Goal: Check status: Check status

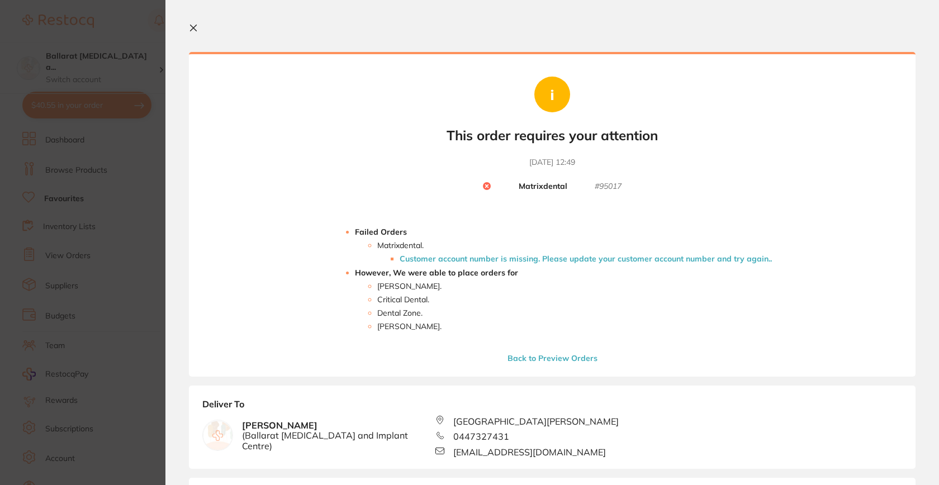
scroll to position [180, 0]
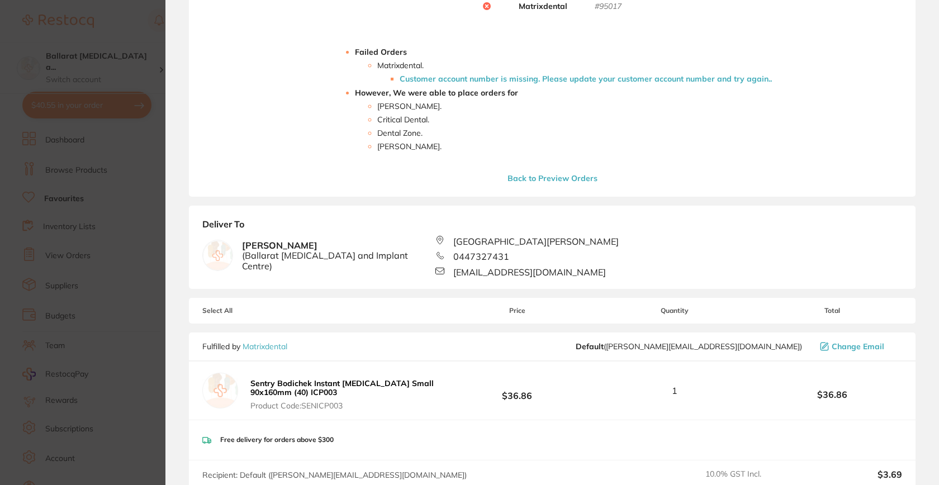
click at [518, 178] on button "Back to Preview Orders" at bounding box center [552, 178] width 97 height 10
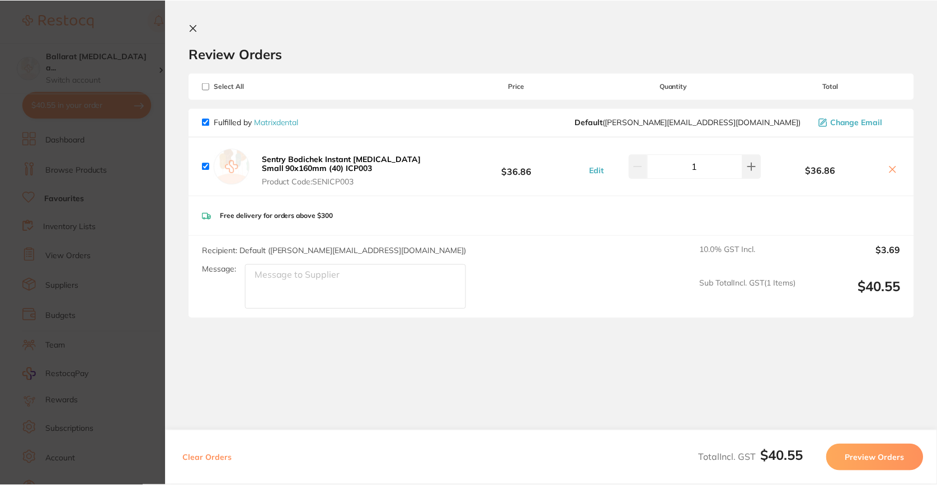
scroll to position [2, 0]
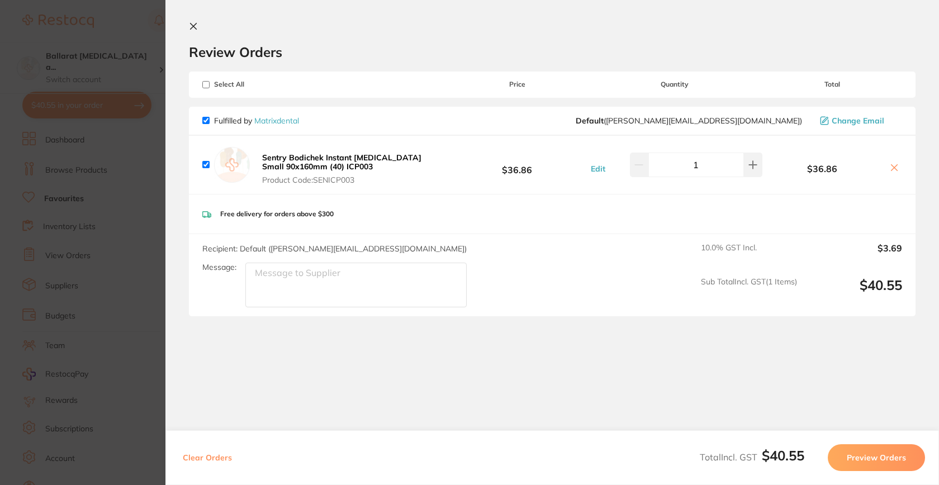
click at [195, 28] on icon at bounding box center [194, 26] width 6 height 6
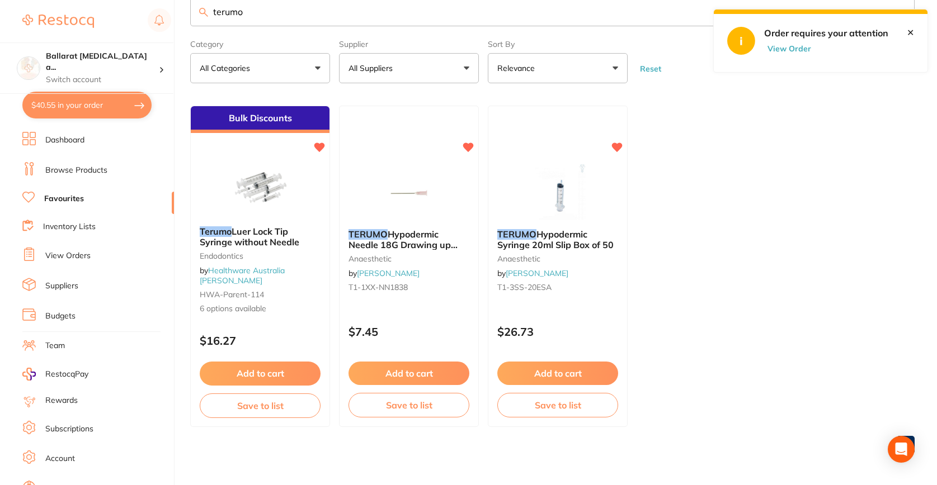
click at [57, 260] on li "View Orders" at bounding box center [98, 256] width 152 height 17
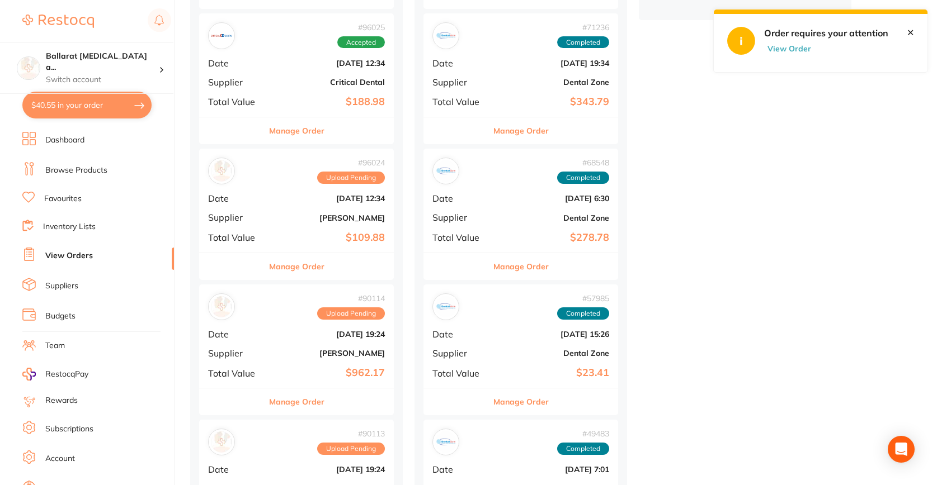
scroll to position [427, 0]
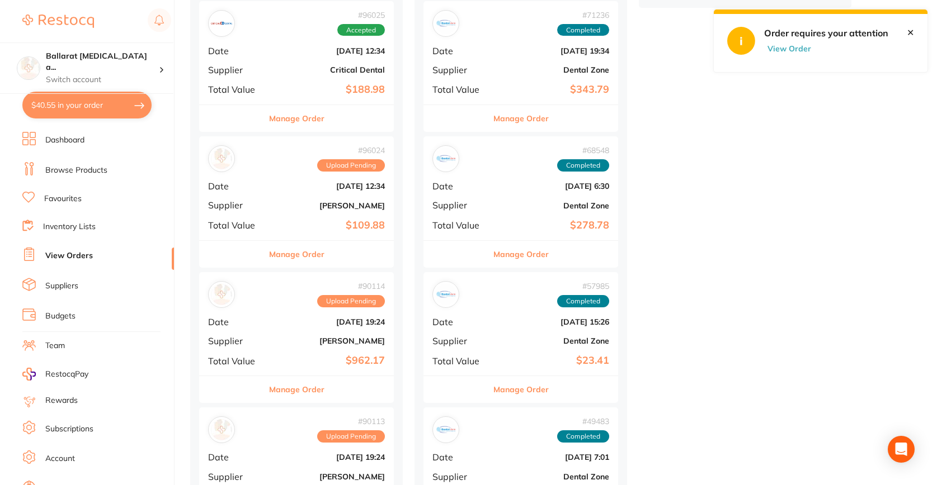
click at [265, 178] on div "# 96024 Upload Pending Date [DATE] 12:34 Supplier [PERSON_NAME] Total Value $10…" at bounding box center [296, 187] width 195 height 103
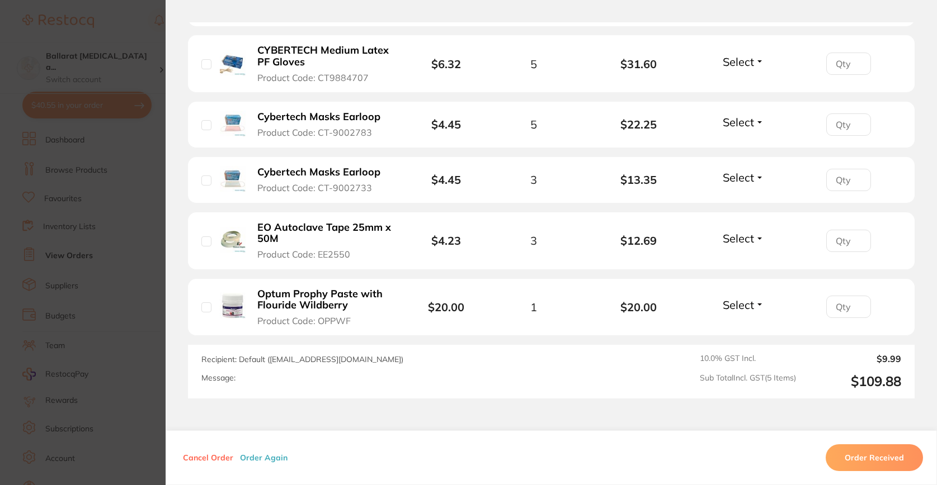
scroll to position [360, 0]
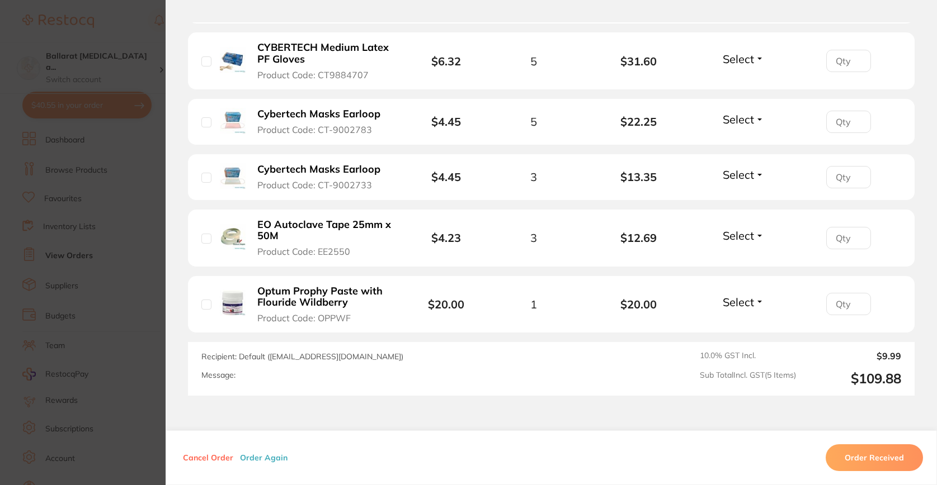
click at [339, 63] on b "CYBERTECH Medium Latex PF Gloves" at bounding box center [324, 53] width 134 height 23
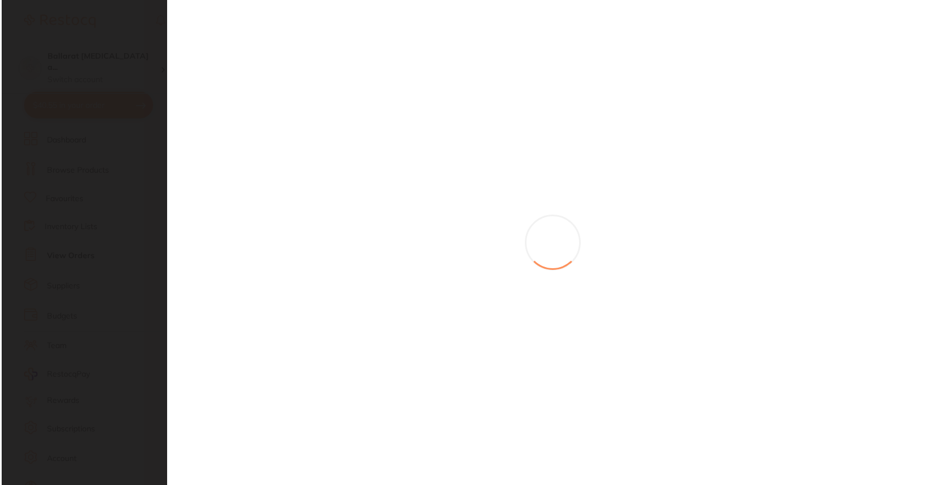
scroll to position [0, 0]
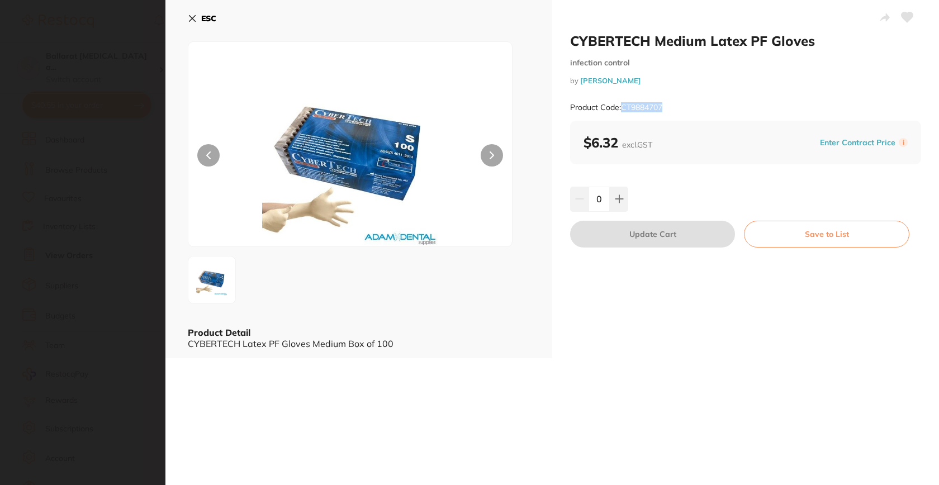
drag, startPoint x: 622, startPoint y: 105, endPoint x: 676, endPoint y: 111, distance: 54.1
click at [676, 111] on div "Product Code: CT9884707" at bounding box center [745, 107] width 351 height 27
copy small "CT9884707"
click at [136, 288] on section "CYBERTECH Medium Latex PF Gloves infection control by [PERSON_NAME] Product Cod…" at bounding box center [469, 242] width 939 height 485
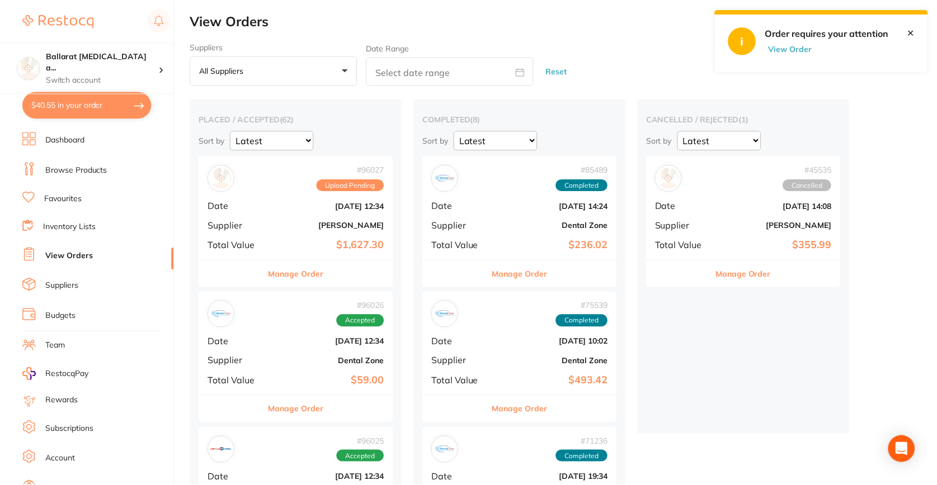
scroll to position [427, 0]
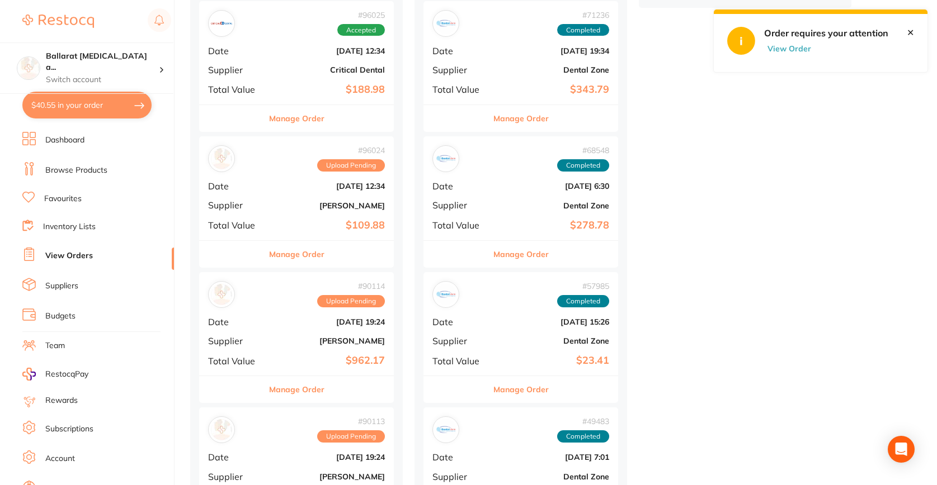
click at [264, 206] on div "# 96024 Upload Pending Date [DATE] 12:34 Supplier [PERSON_NAME] Total Value $10…" at bounding box center [296, 187] width 195 height 103
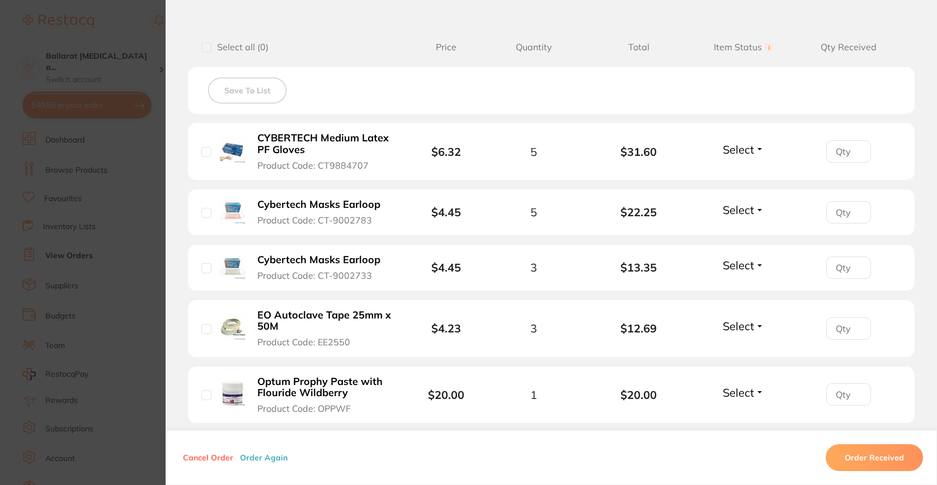
scroll to position [271, 0]
click at [348, 206] on b "Cybertech Masks Earloop" at bounding box center [318, 204] width 123 height 12
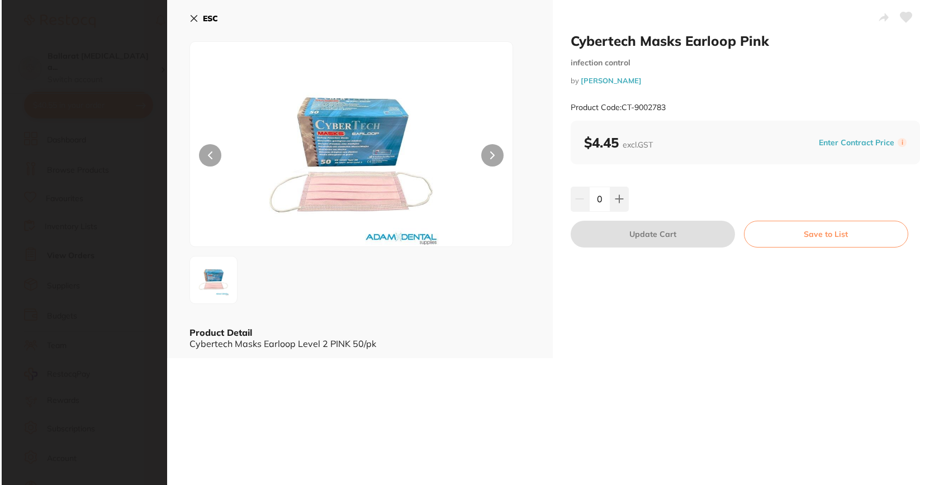
scroll to position [0, 0]
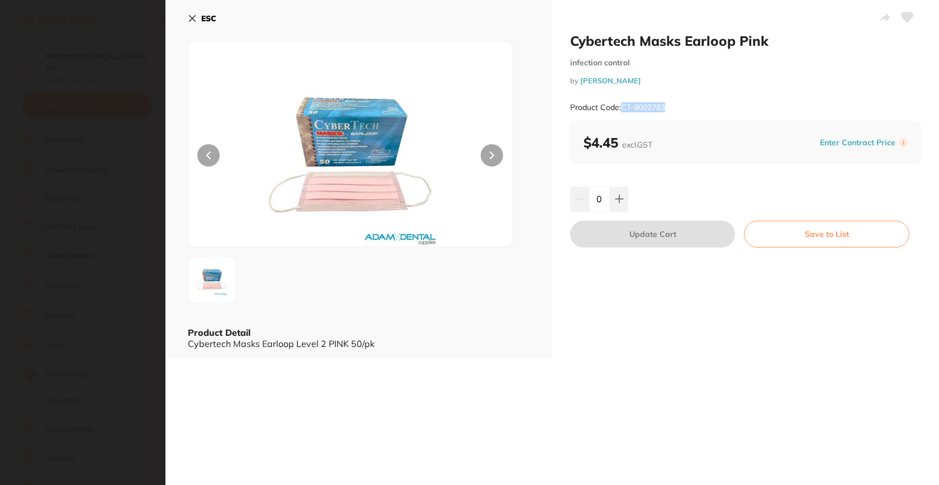
drag, startPoint x: 622, startPoint y: 110, endPoint x: 669, endPoint y: 100, distance: 48.0
click at [669, 109] on div "Product Code: CT-9002783" at bounding box center [745, 107] width 351 height 27
copy small "CT-9002783"
click at [212, 21] on b "ESC" at bounding box center [208, 18] width 15 height 10
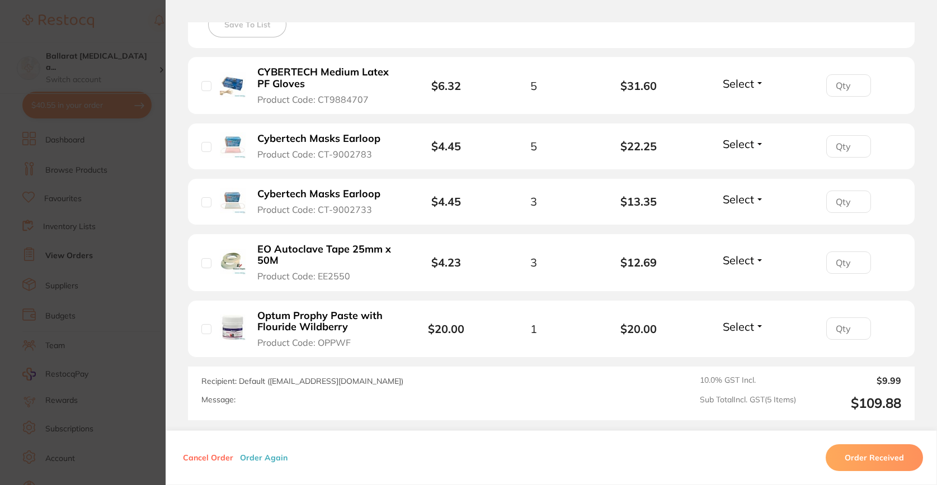
scroll to position [343, 0]
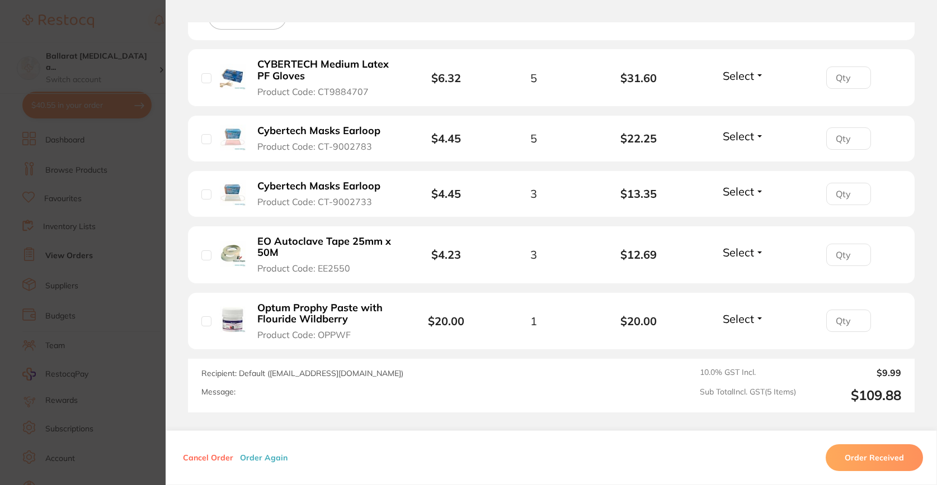
click at [842, 316] on input "number" at bounding box center [848, 321] width 45 height 22
click at [744, 313] on span "Select" at bounding box center [738, 319] width 31 height 14
click at [202, 475] on div "Cancel Order Order Again Order Received" at bounding box center [551, 458] width 771 height 55
click at [199, 453] on button "Cancel Order" at bounding box center [208, 458] width 57 height 10
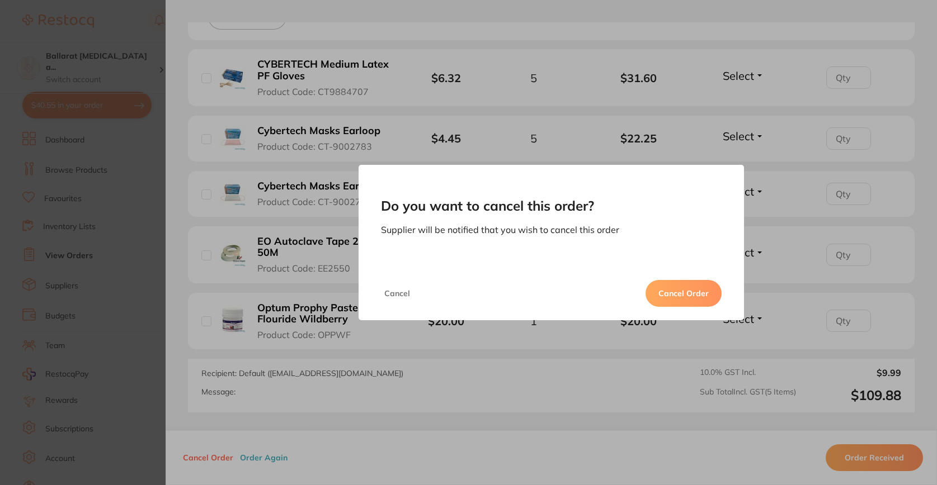
click at [690, 298] on button "Cancel Order" at bounding box center [683, 293] width 76 height 27
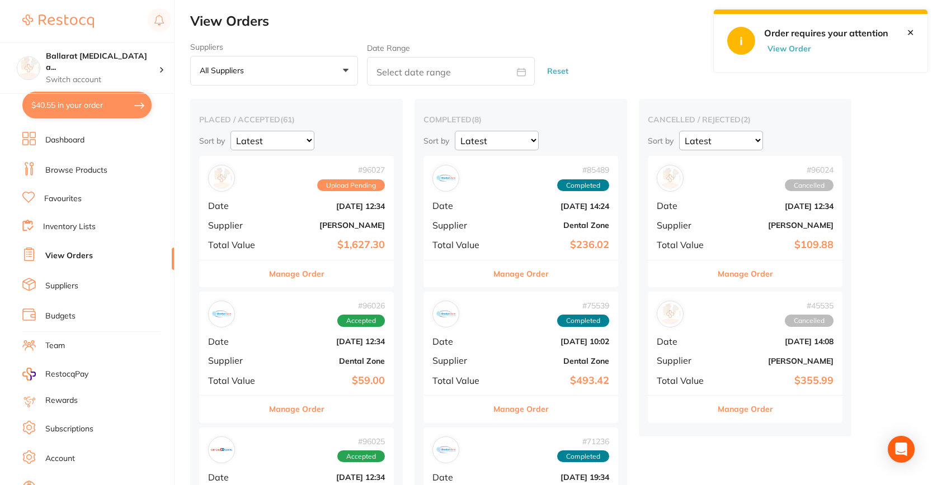
click at [278, 211] on div "# 96027 Upload Pending Date [DATE] 12:34 Supplier [PERSON_NAME] Total Value $1,…" at bounding box center [296, 207] width 195 height 103
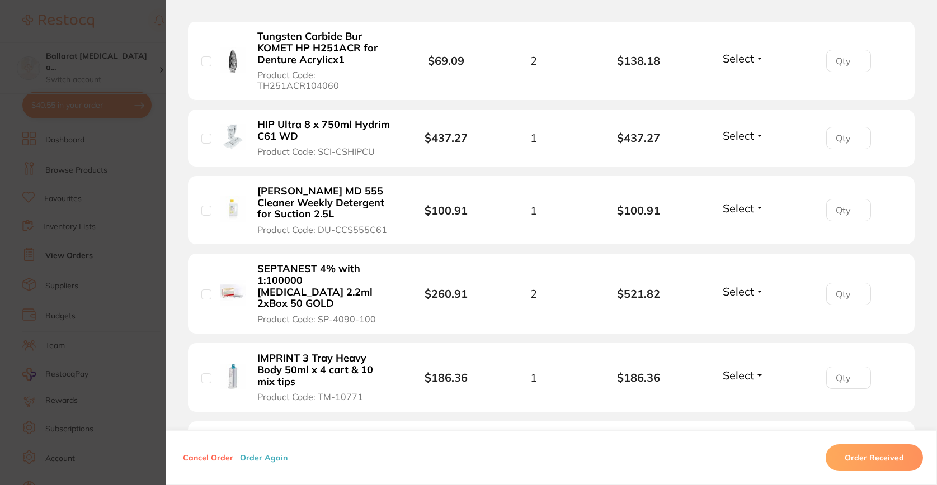
scroll to position [362, 0]
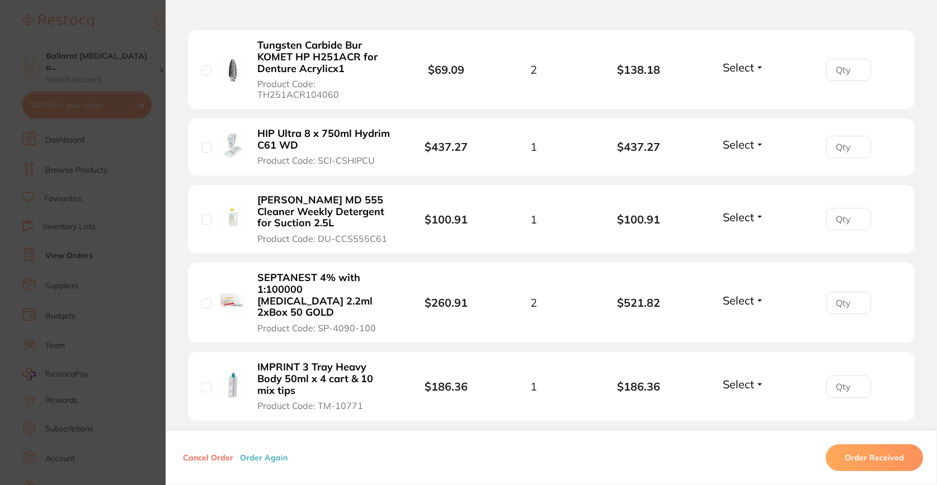
drag, startPoint x: 341, startPoint y: 96, endPoint x: 260, endPoint y: 103, distance: 81.5
click at [258, 103] on li "Tungsten Carbide Bur KOMET HP H251ACR for Denture Acrylicx1 Product Code: TH251…" at bounding box center [551, 69] width 726 height 79
click at [270, 86] on span "Product Code: TH251ACR104060" at bounding box center [324, 89] width 134 height 21
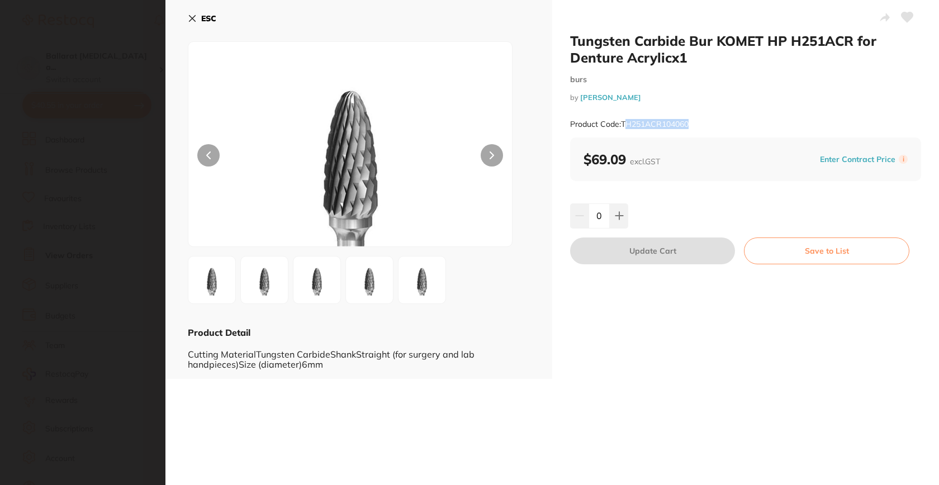
drag, startPoint x: 624, startPoint y: 123, endPoint x: 695, endPoint y: 123, distance: 70.5
click at [697, 125] on div "Product Code: TH251ACR104060" at bounding box center [745, 124] width 351 height 27
copy small "H251ACR104060"
click at [195, 17] on icon at bounding box center [192, 18] width 9 height 9
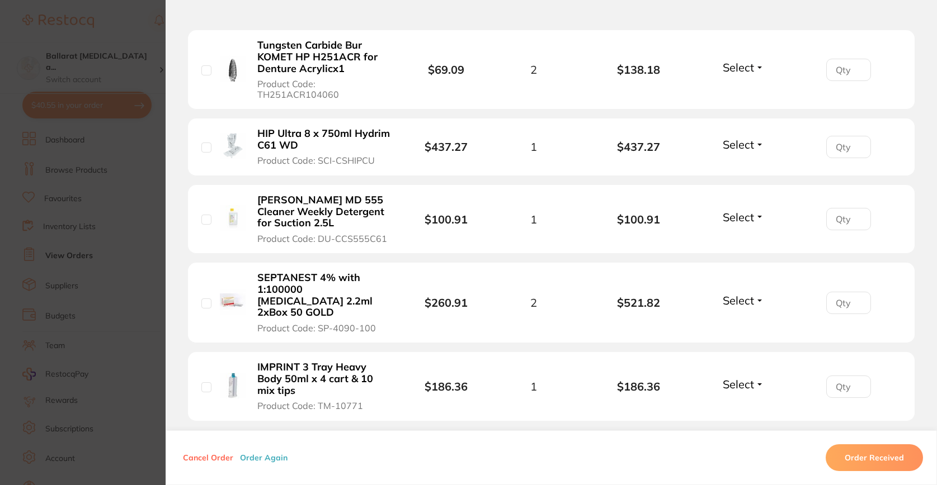
click at [350, 148] on b "HIP Ultra 8 x 750ml Hydrim C61 WD" at bounding box center [324, 139] width 134 height 23
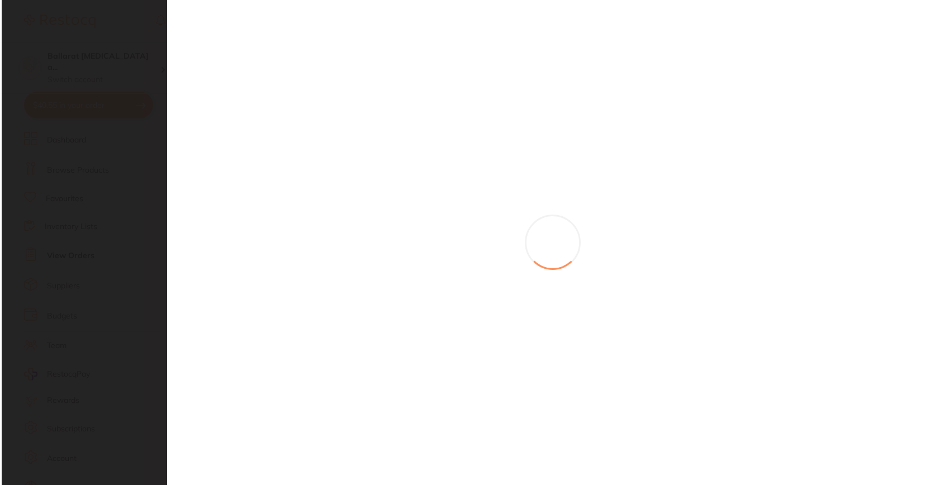
scroll to position [0, 0]
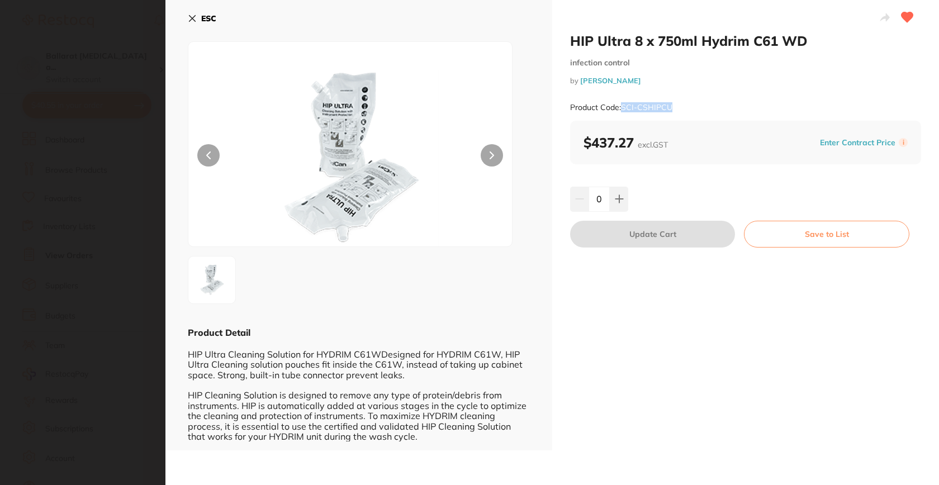
drag, startPoint x: 622, startPoint y: 107, endPoint x: 680, endPoint y: 105, distance: 58.2
click at [680, 105] on div "Product Code: SCI-CSHIPCU" at bounding box center [745, 107] width 351 height 27
copy small "SCI-CSHIPCU"
click at [208, 16] on b "ESC" at bounding box center [208, 18] width 15 height 10
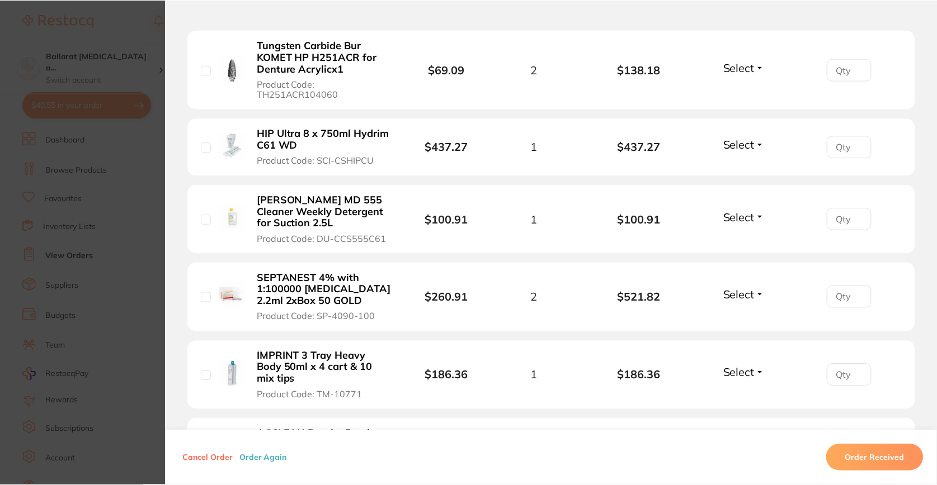
scroll to position [1, 0]
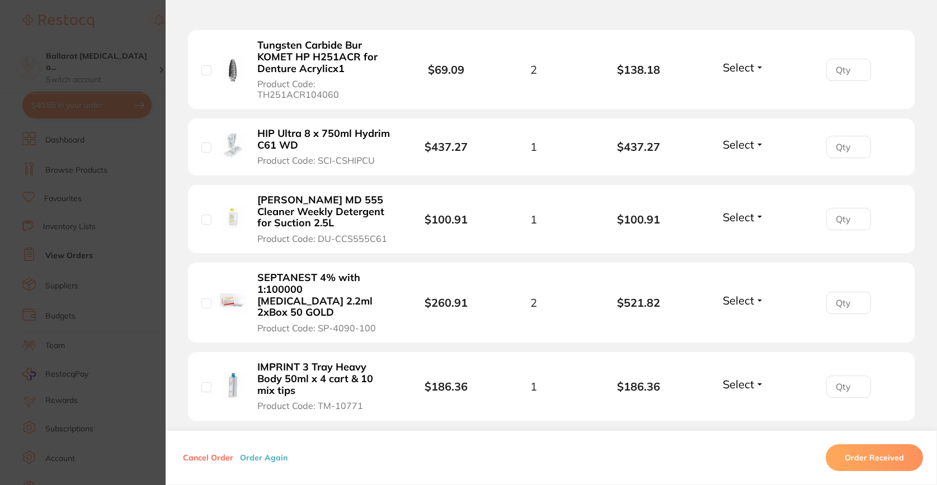
click at [368, 224] on b "[PERSON_NAME] MD 555 Cleaner Weekly Detergent for Suction 2.5L" at bounding box center [324, 212] width 134 height 35
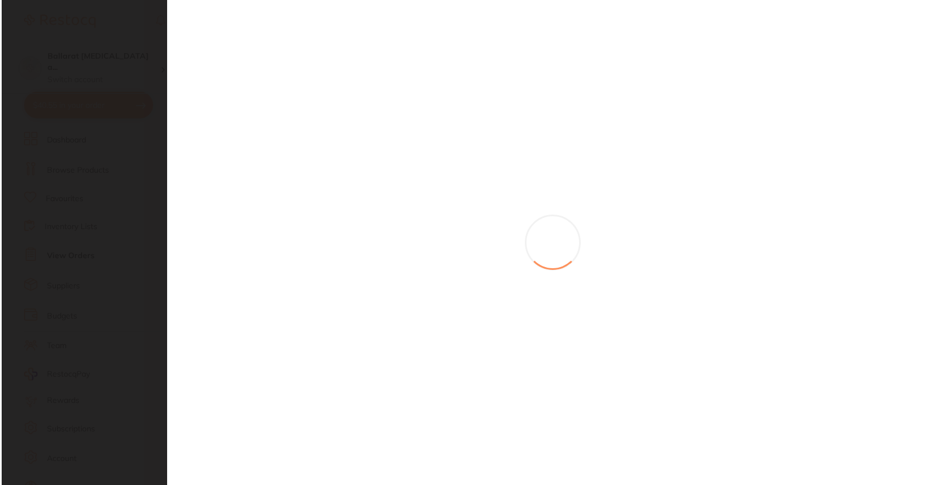
scroll to position [0, 0]
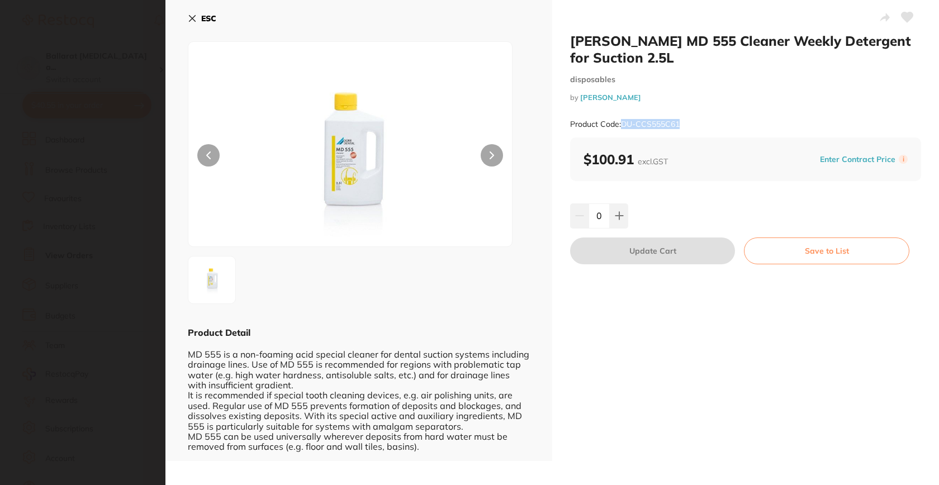
drag, startPoint x: 621, startPoint y: 125, endPoint x: 685, endPoint y: 123, distance: 63.8
click at [685, 123] on div "Product Code: DU-CCS555C61" at bounding box center [745, 124] width 351 height 27
copy small "DU-CCS555C61"
click at [210, 17] on b "ESC" at bounding box center [208, 18] width 15 height 10
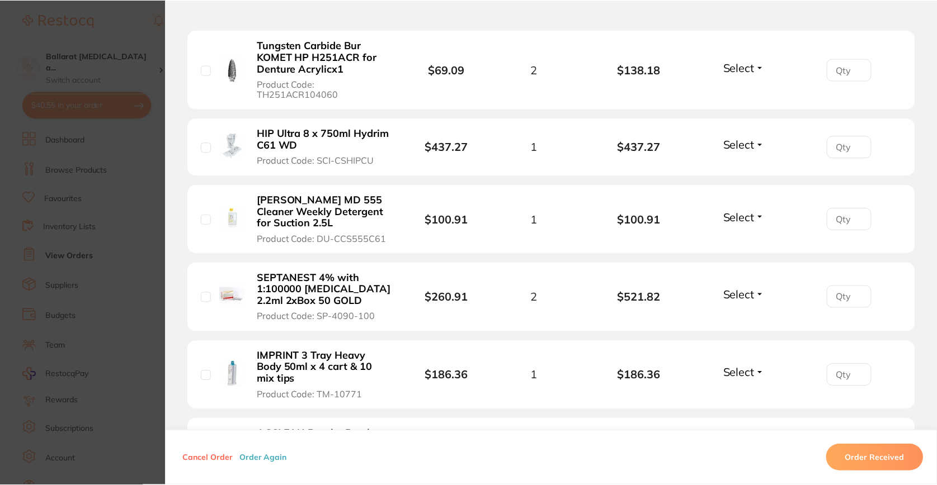
scroll to position [1, 0]
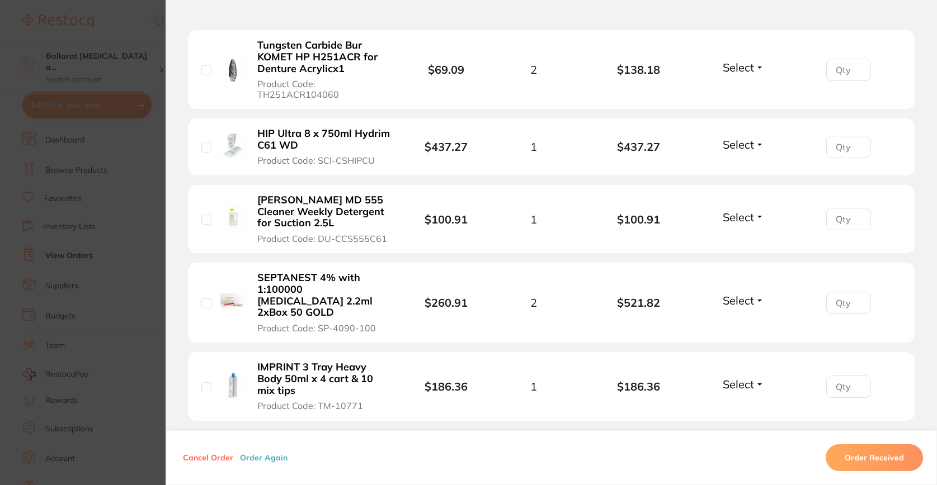
click at [315, 298] on b "SEPTANEST 4% with 1:100000 [MEDICAL_DATA] 2.2ml 2xBox 50 GOLD" at bounding box center [324, 295] width 134 height 46
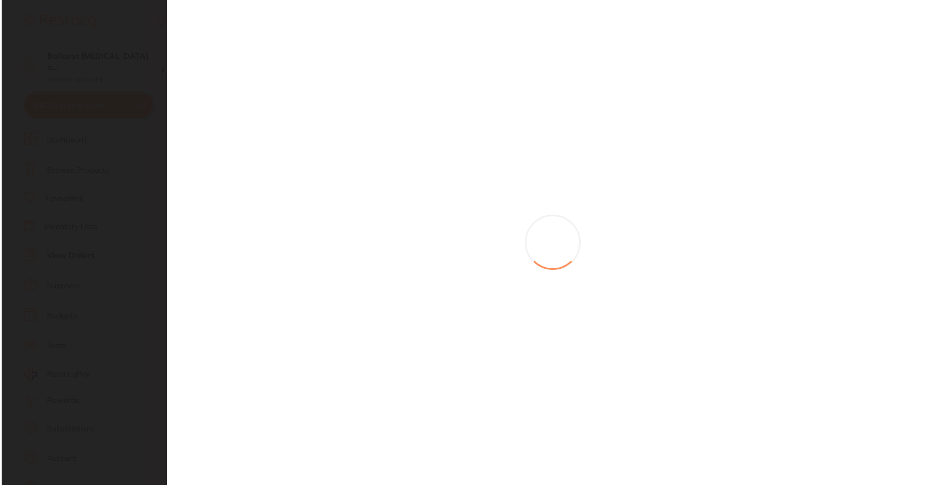
scroll to position [0, 0]
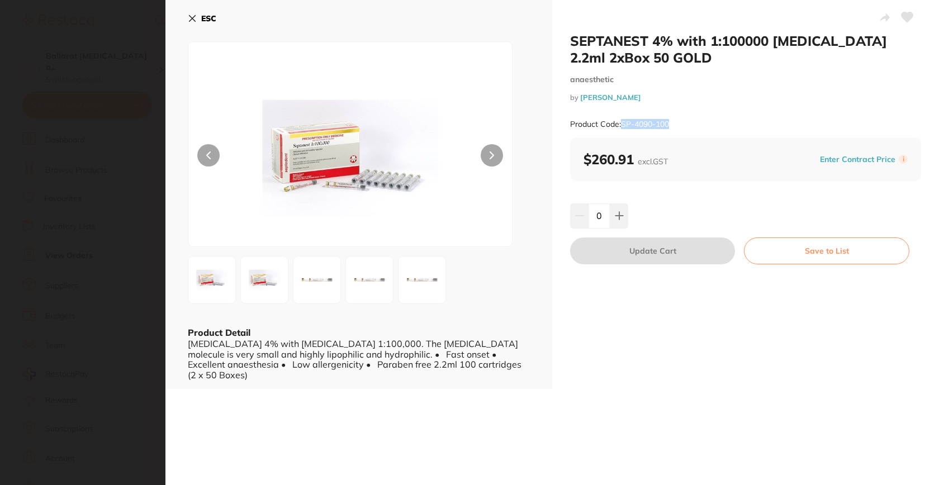
drag, startPoint x: 673, startPoint y: 123, endPoint x: 621, endPoint y: 128, distance: 51.6
click at [621, 128] on div "Product Code: SP-4090-100" at bounding box center [745, 124] width 351 height 27
copy small "SP-4090-100"
click at [203, 14] on b "ESC" at bounding box center [208, 18] width 15 height 10
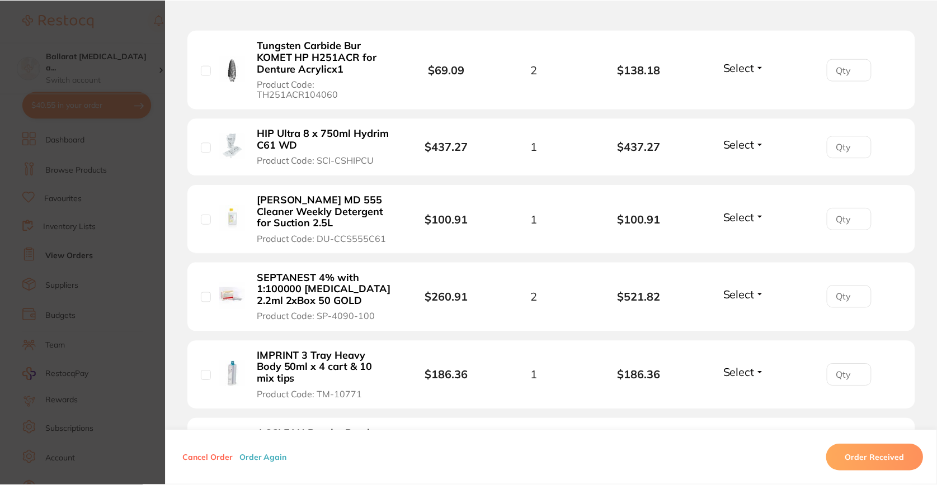
scroll to position [1, 0]
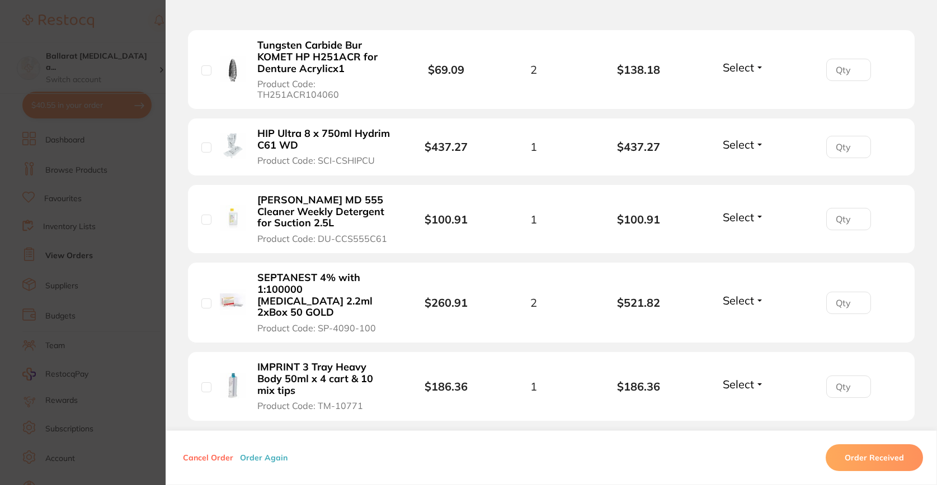
click at [327, 401] on span "Product Code: TM-10771" at bounding box center [310, 406] width 106 height 10
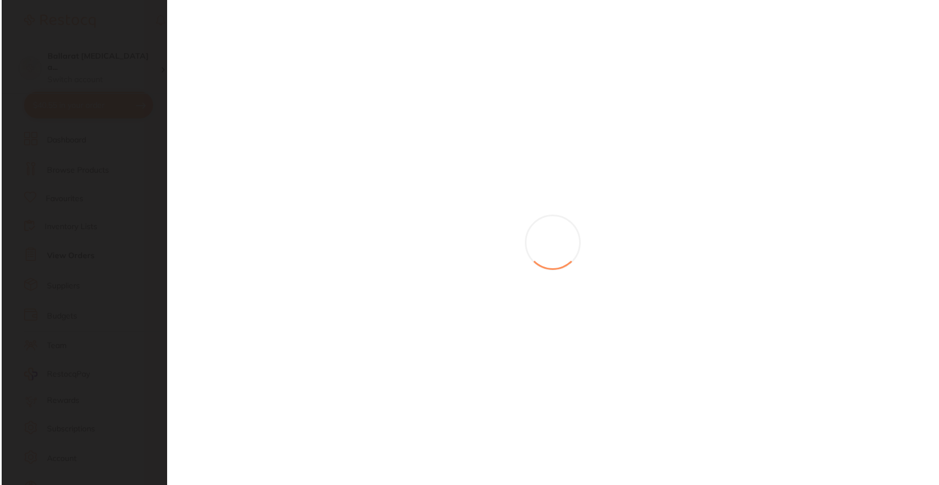
scroll to position [0, 0]
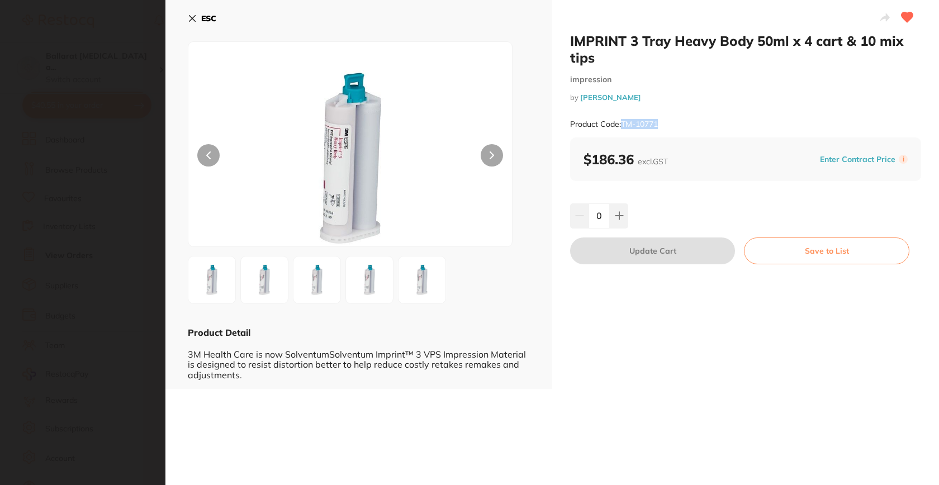
drag, startPoint x: 622, startPoint y: 125, endPoint x: 665, endPoint y: 124, distance: 43.6
click at [665, 124] on div "Product Code: TM-10771" at bounding box center [745, 124] width 351 height 27
copy small "TM-10771"
click at [185, 20] on div "ESC Product Detail 3M Health Care is now SolventumSolventum Imprint™ 3 VPS Impr…" at bounding box center [359, 194] width 387 height 389
click at [191, 18] on icon at bounding box center [193, 19] width 6 height 6
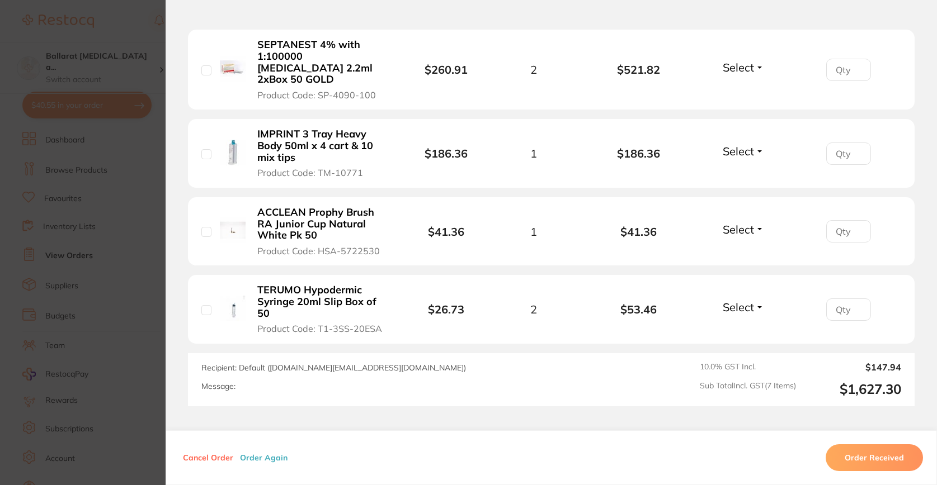
scroll to position [611, 0]
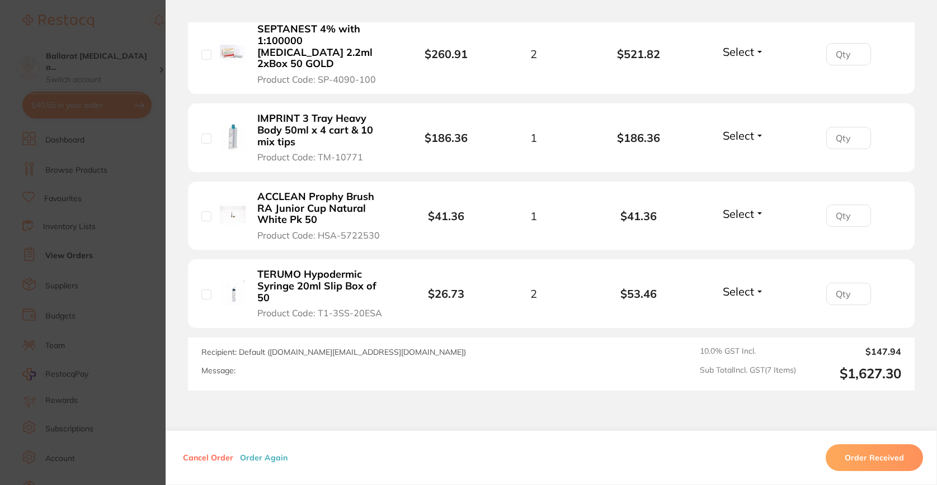
click at [320, 308] on span "Product Code: T1-3SS-20ESA" at bounding box center [319, 313] width 125 height 10
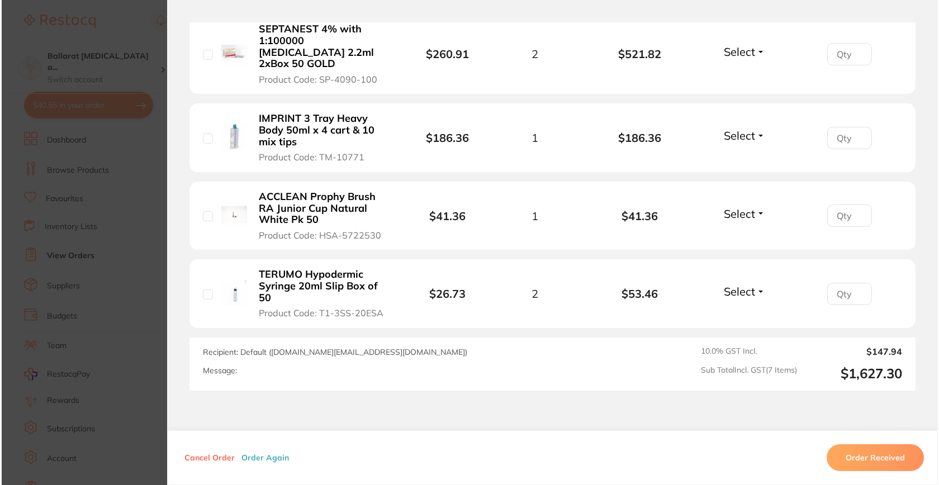
scroll to position [0, 0]
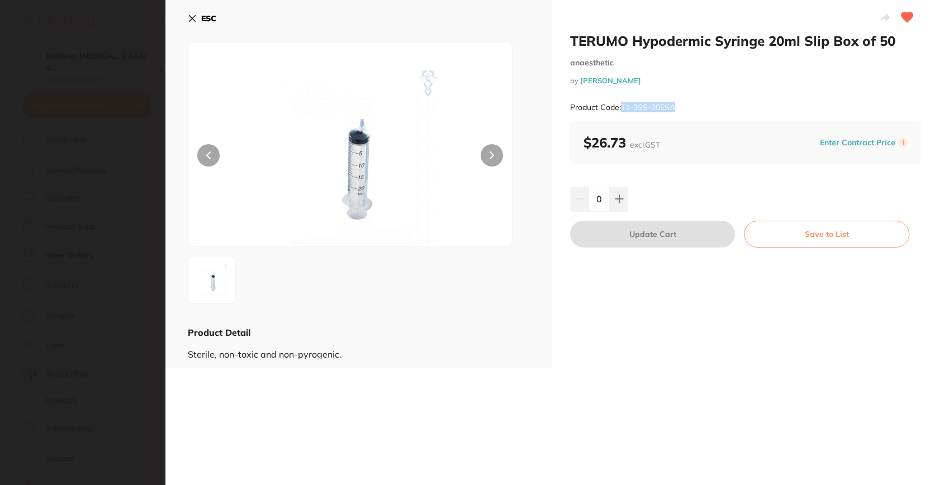
drag, startPoint x: 622, startPoint y: 106, endPoint x: 688, endPoint y: 105, distance: 66.6
click at [688, 105] on div "Product Code: T1-3SS-20ESA" at bounding box center [745, 107] width 351 height 27
copy small "T1-3SS-20ESA"
click at [191, 8] on div "ESC Product Detail Sterile, non-toxic and non-pyrogenic." at bounding box center [359, 184] width 387 height 369
click at [192, 14] on icon at bounding box center [192, 18] width 9 height 9
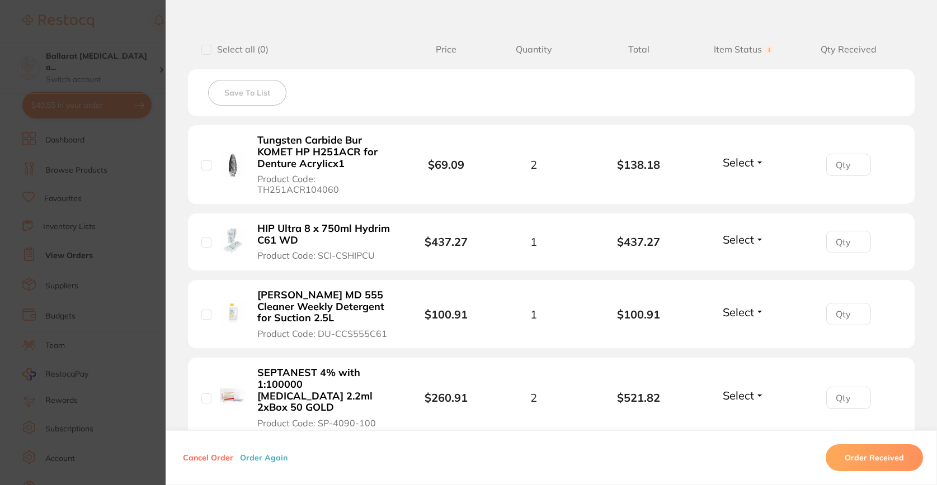
scroll to position [262, 0]
